Goal: Task Accomplishment & Management: Complete application form

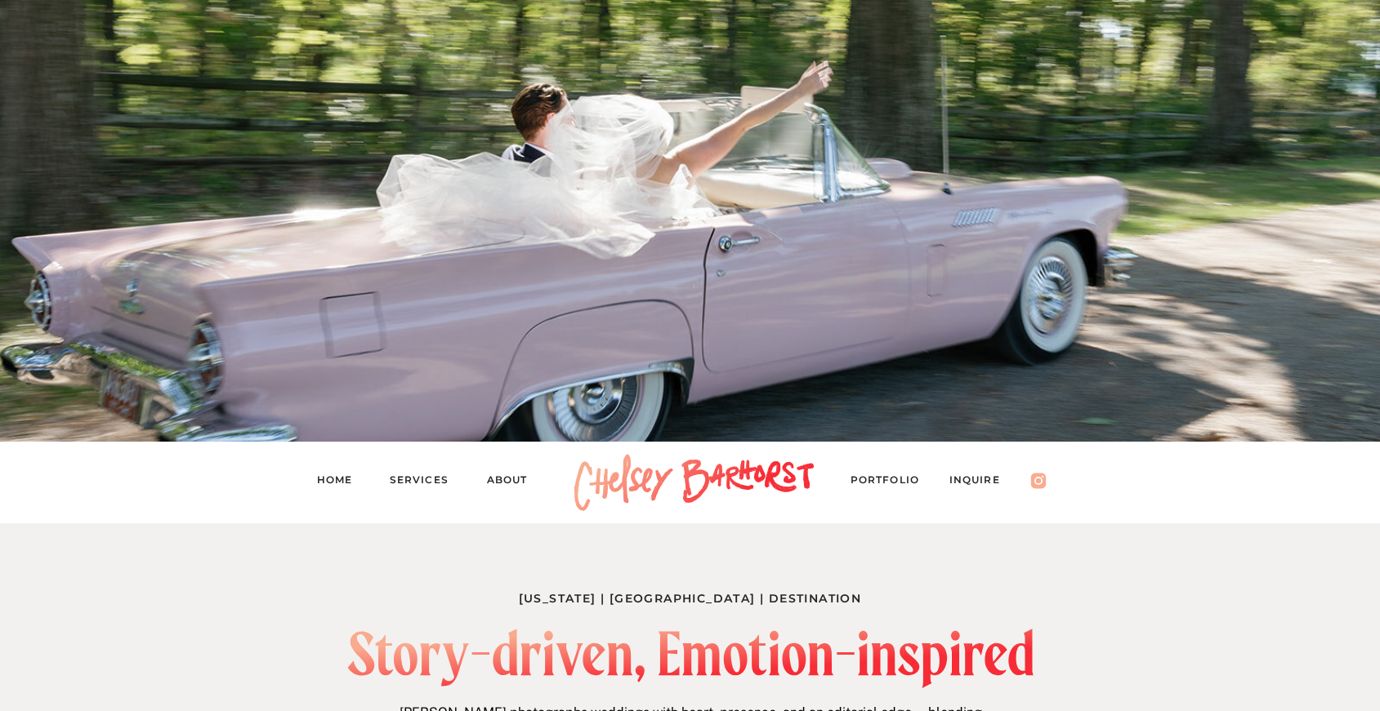
scroll to position [149, 0]
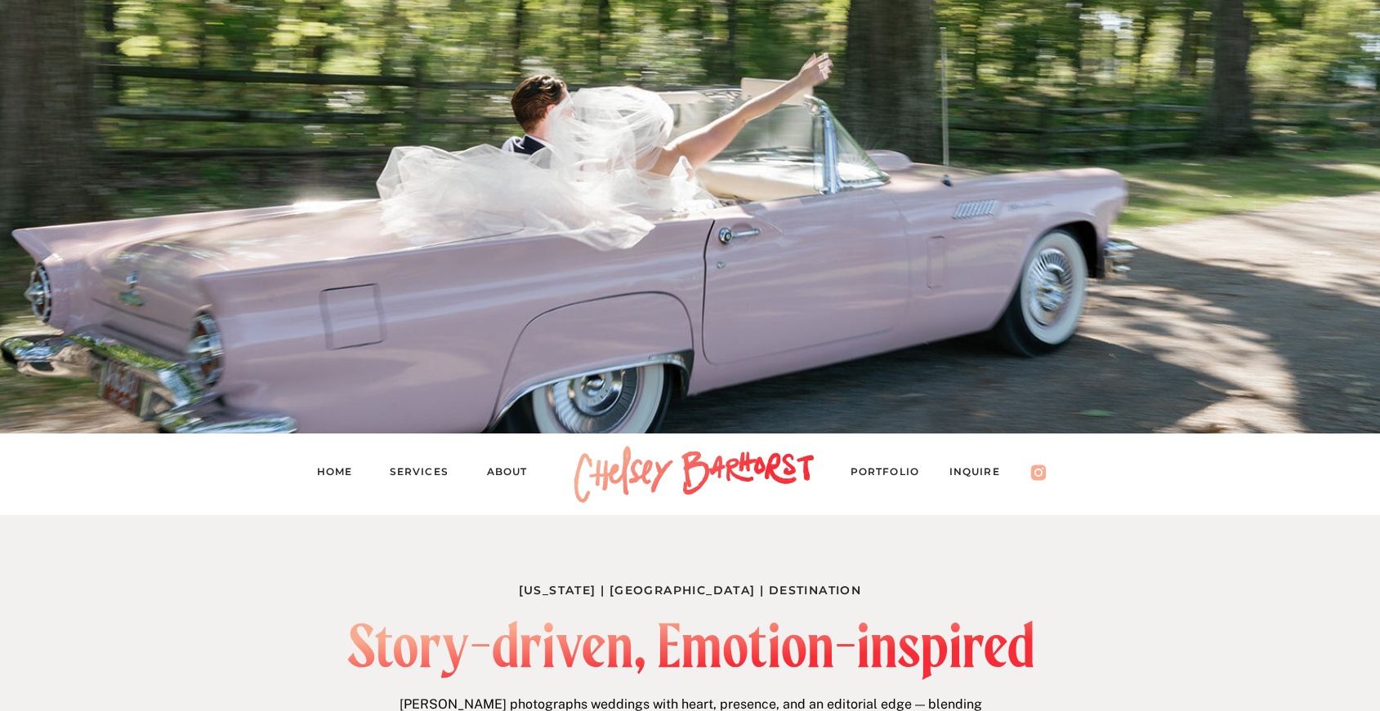
click at [417, 472] on nav "Services" at bounding box center [427, 474] width 74 height 23
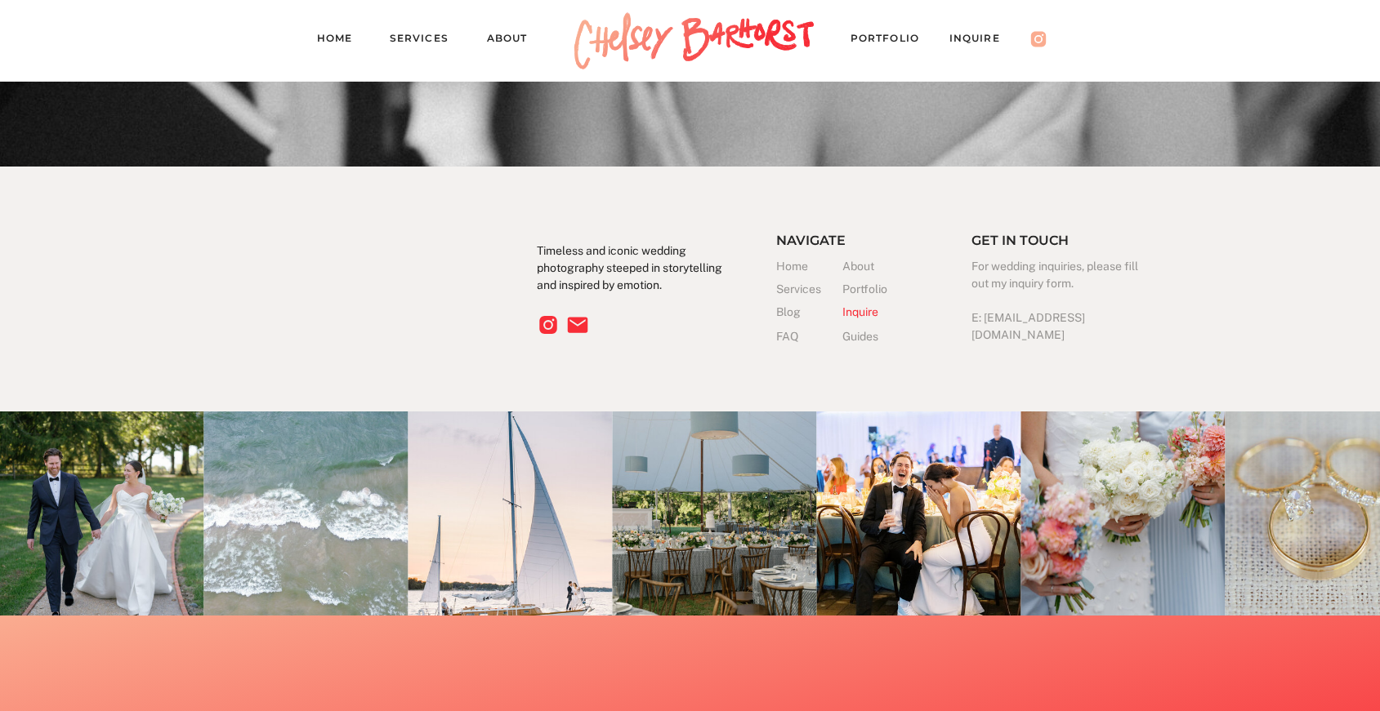
scroll to position [4490, 0]
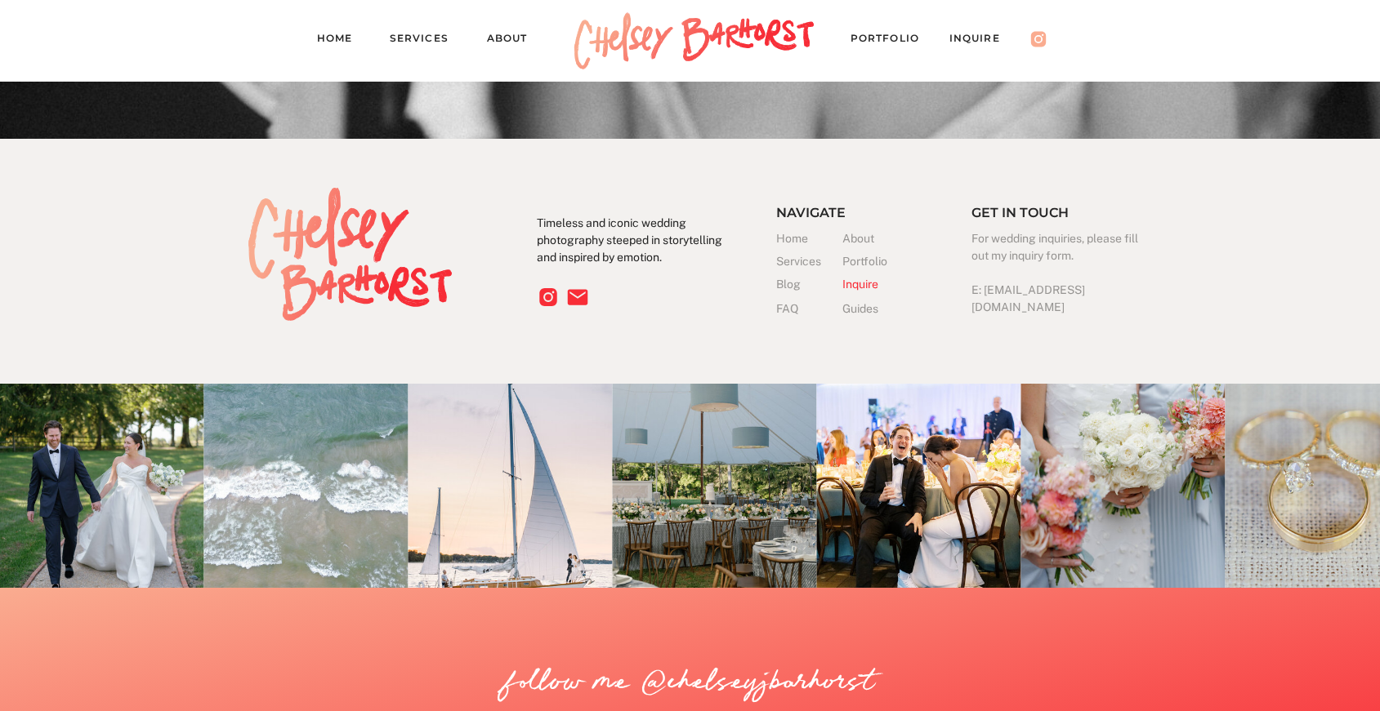
click at [782, 312] on h3 "FAQ" at bounding box center [792, 309] width 33 height 17
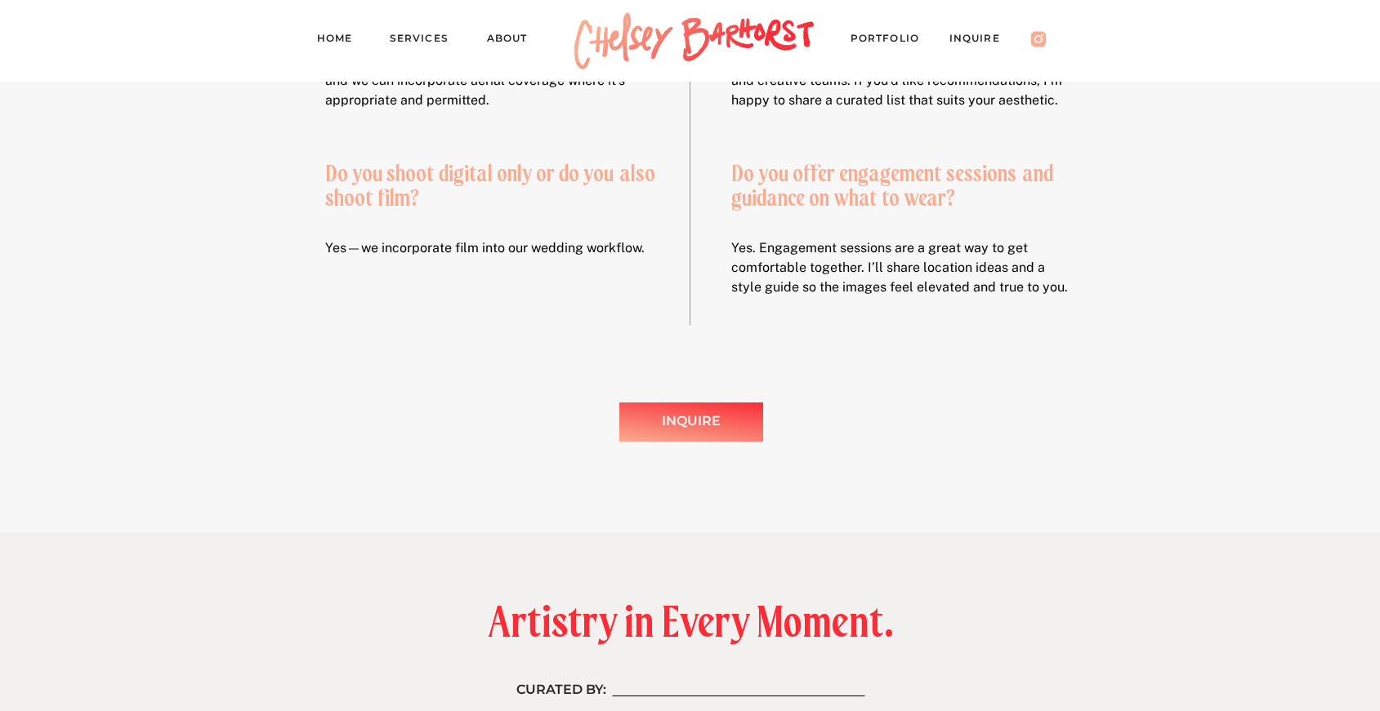
scroll to position [1082, 0]
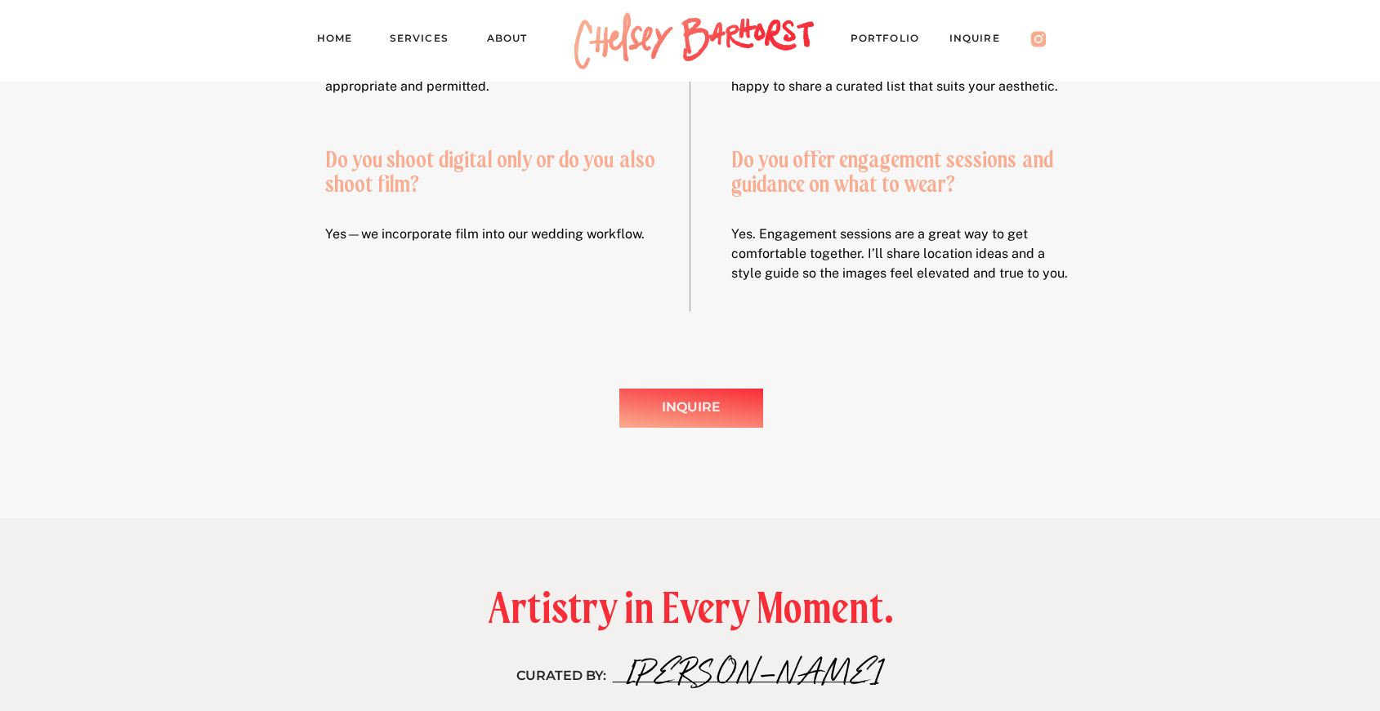
click at [657, 415] on div "Inquire" at bounding box center [691, 408] width 82 height 24
